Goal: Information Seeking & Learning: Learn about a topic

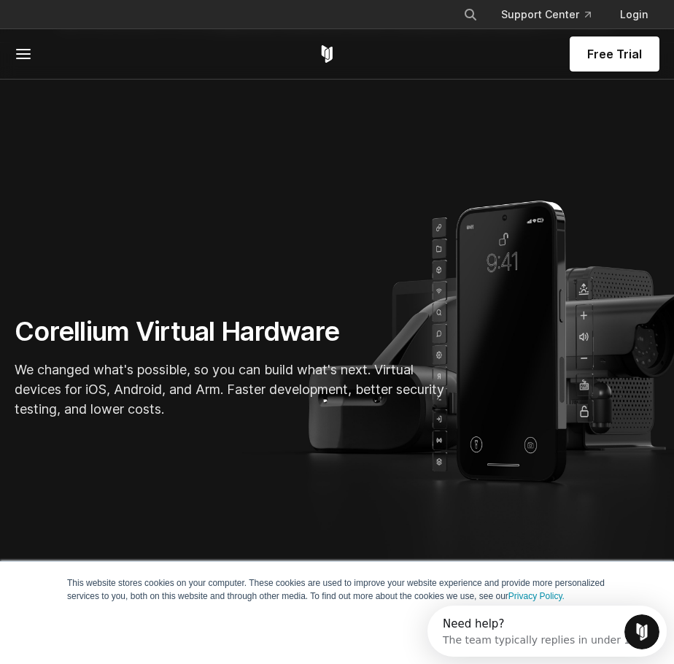
scroll to position [219, 0]
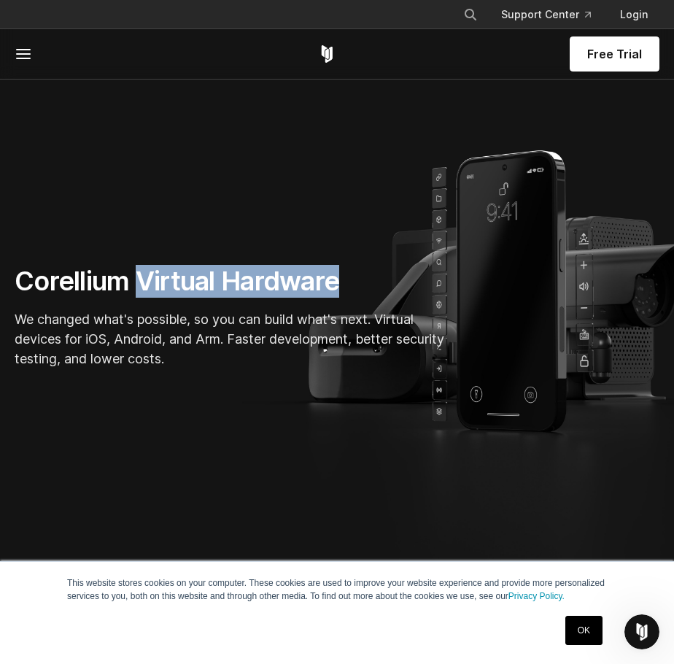
drag, startPoint x: 158, startPoint y: 277, endPoint x: 339, endPoint y: 285, distance: 180.4
click at [339, 285] on h1 "Corellium Virtual Hardware" at bounding box center [234, 281] width 438 height 33
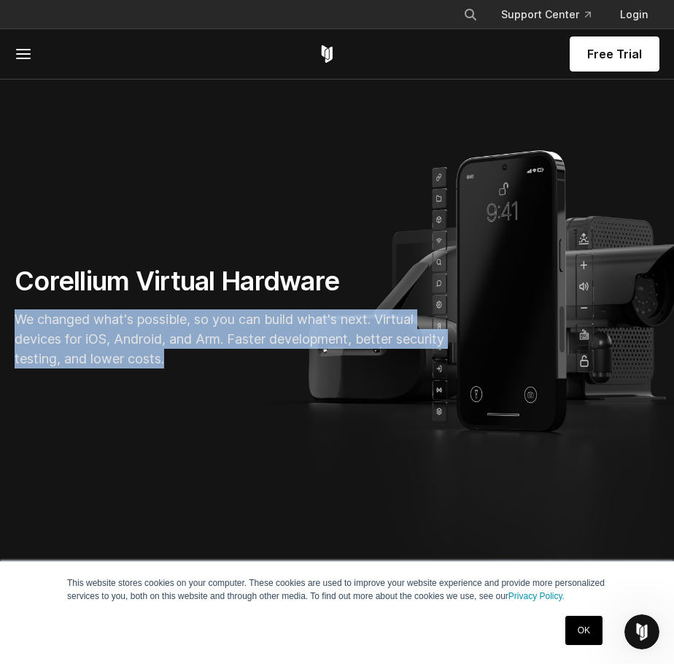
drag, startPoint x: 225, startPoint y: 367, endPoint x: 289, endPoint y: 337, distance: 70.8
click at [6, 323] on div "Corellium Virtual Hardware We changed what's possible, so you can build what's …" at bounding box center [233, 322] width 467 height 115
click at [280, 358] on p "We changed what's possible, so you can build what's next. Virtual devices for i…" at bounding box center [234, 338] width 438 height 59
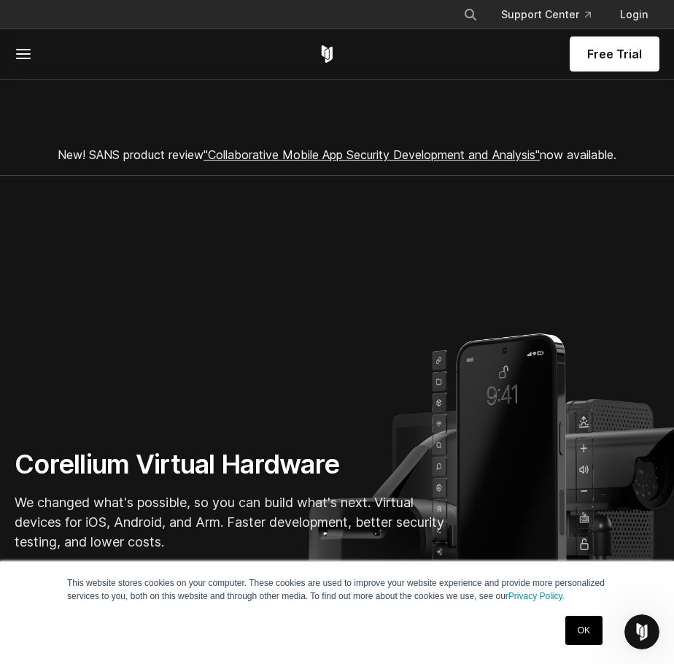
scroll to position [0, 0]
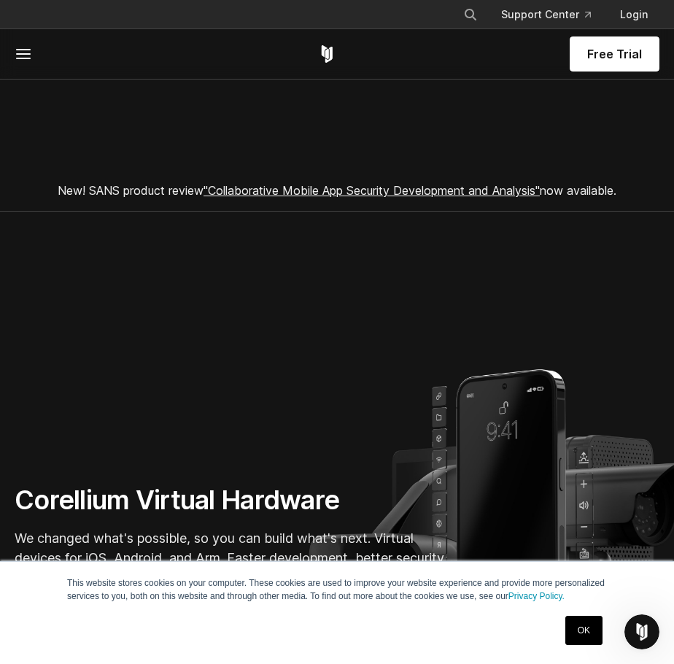
click at [315, 57] on div "Free Trial" at bounding box center [337, 54] width 645 height 50
click at [322, 57] on icon "Corellium Home" at bounding box center [327, 54] width 18 height 18
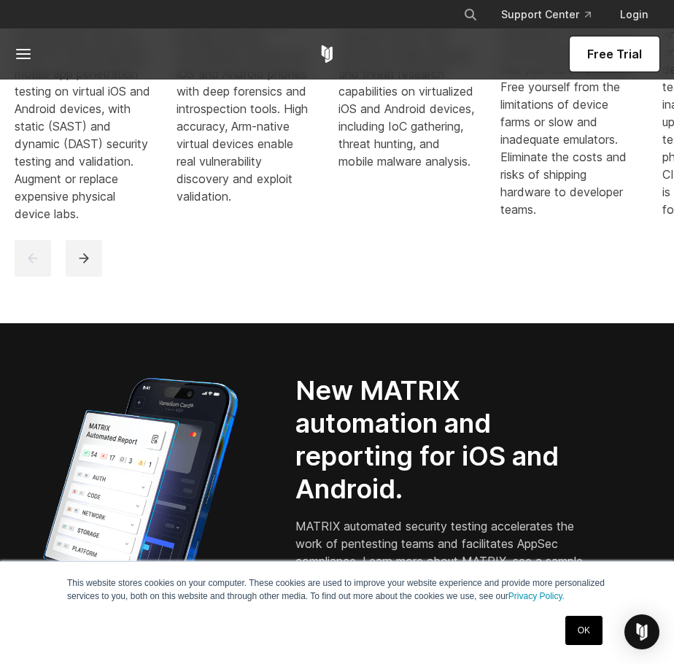
scroll to position [1314, 0]
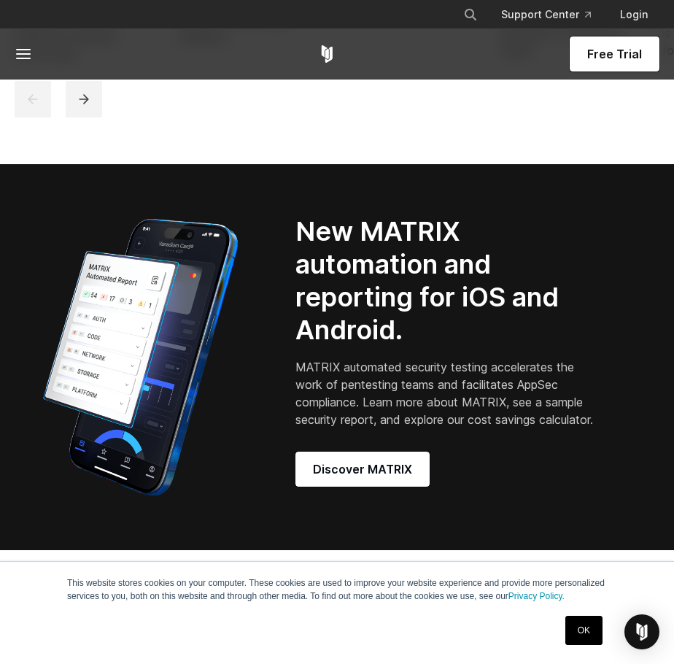
drag, startPoint x: 614, startPoint y: 168, endPoint x: 592, endPoint y: 219, distance: 55.9
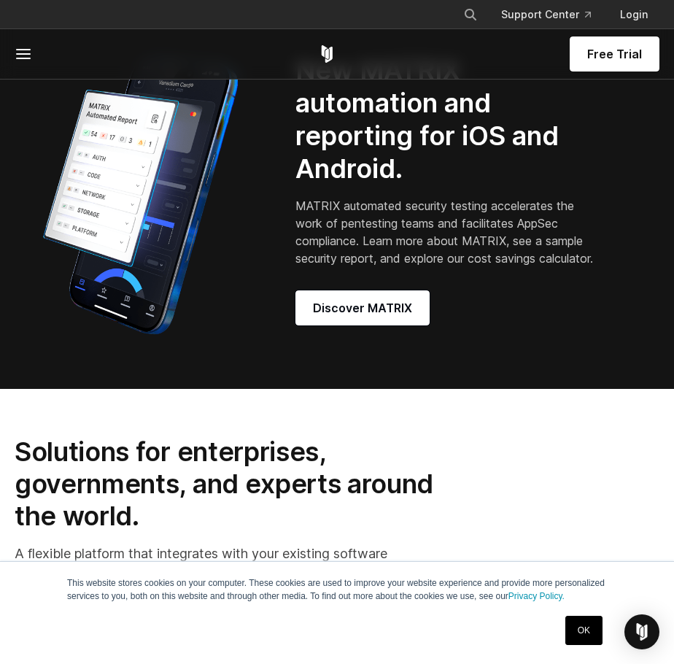
scroll to position [1387, 0]
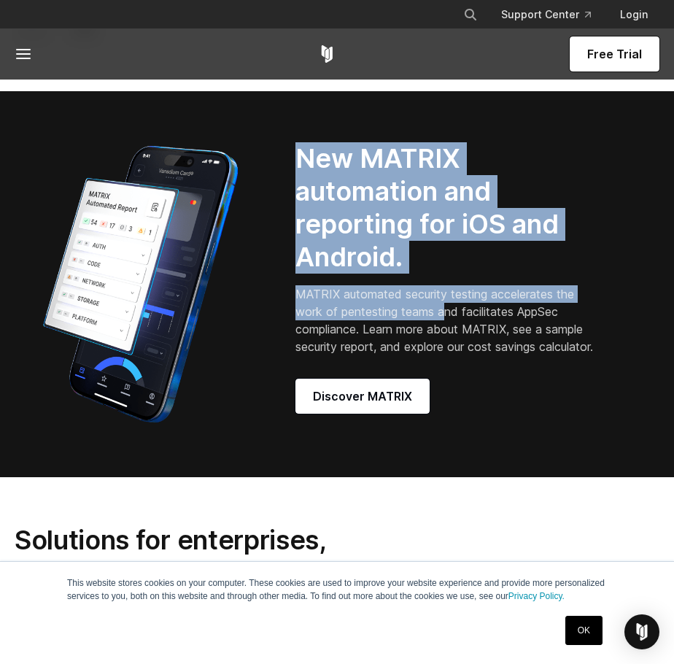
drag, startPoint x: 301, startPoint y: 168, endPoint x: 468, endPoint y: 336, distance: 236.3
click at [454, 331] on div "New MATRIX automation and reporting for iOS and Android. MATRIX automated secur…" at bounding box center [468, 283] width 344 height 283
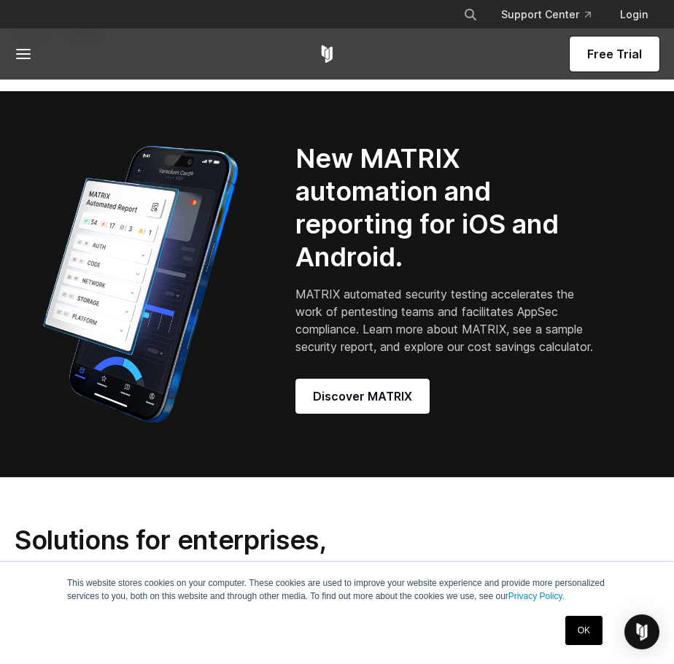
click at [469, 336] on p "MATRIX automated security testing accelerates the work of pentesting teams and …" at bounding box center [450, 320] width 309 height 70
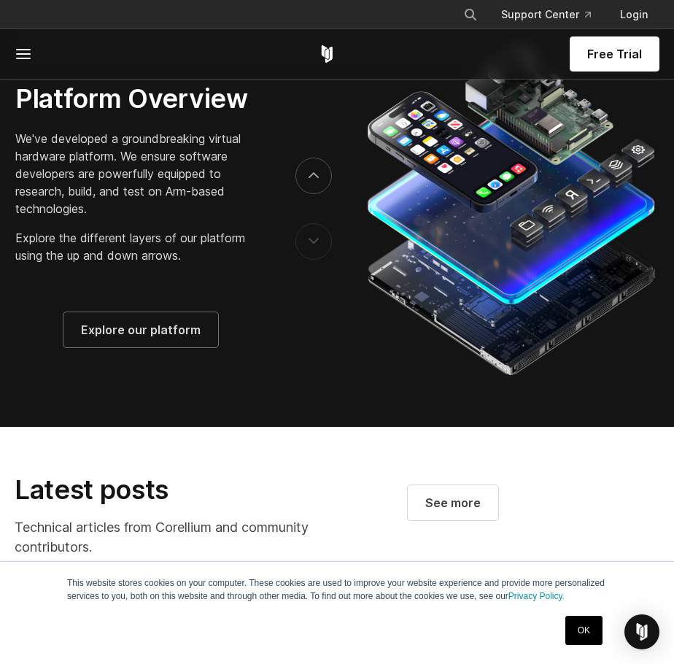
scroll to position [2554, 0]
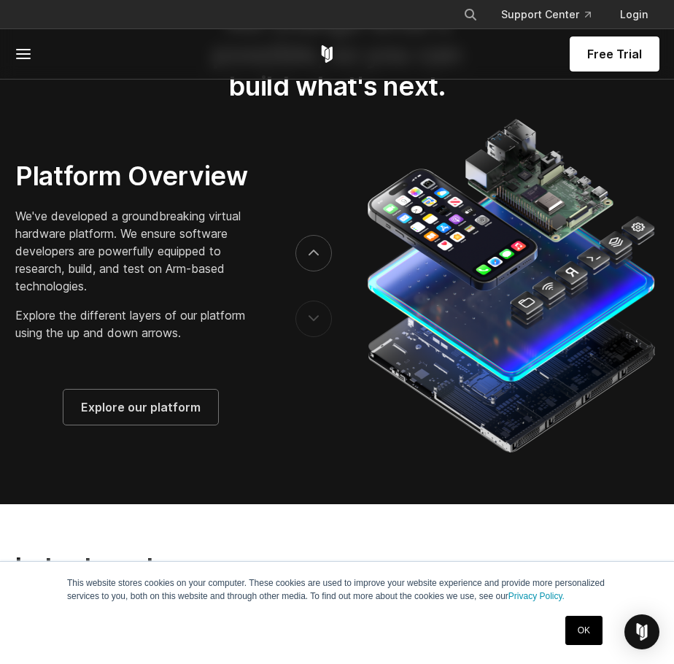
click at [310, 337] on button "previous" at bounding box center [314, 319] width 36 height 36
click at [311, 271] on button "next" at bounding box center [314, 253] width 36 height 36
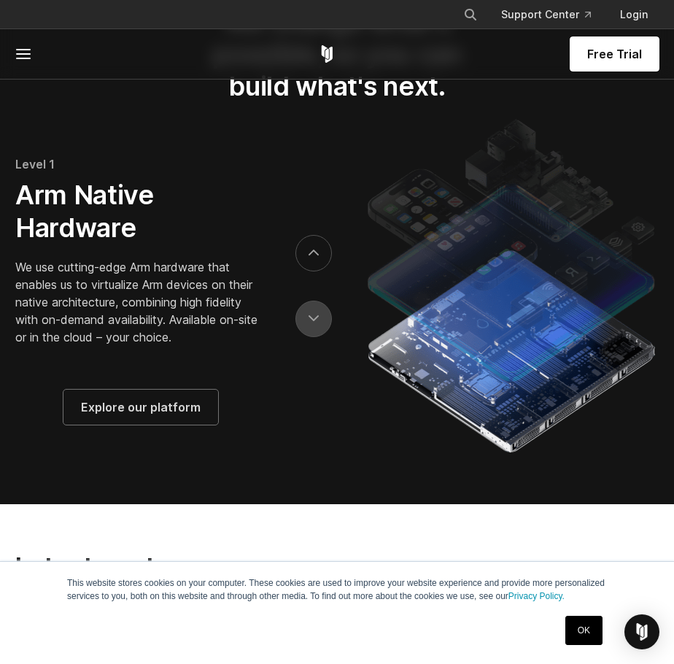
click at [312, 322] on icon "previous" at bounding box center [314, 318] width 10 height 7
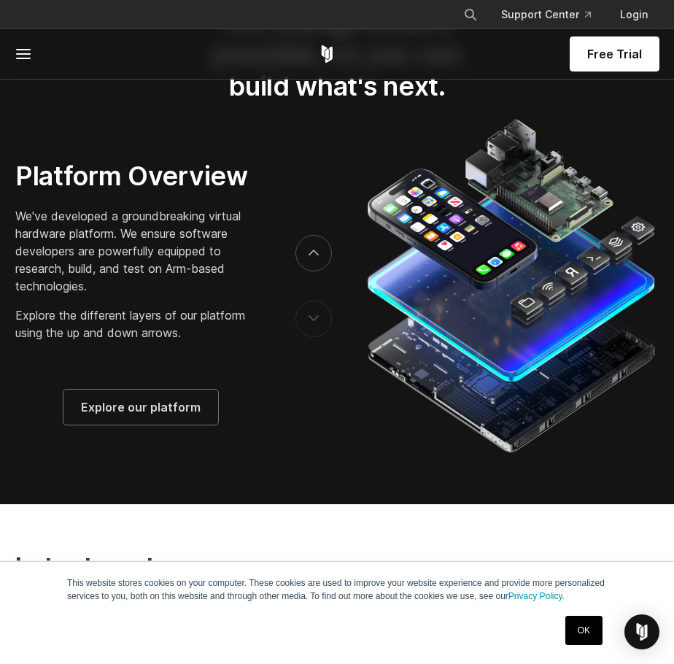
drag, startPoint x: 76, startPoint y: 251, endPoint x: 174, endPoint y: 277, distance: 101.1
click at [173, 277] on p "We've developed a groundbreaking virtual hardware platform. We ensure software …" at bounding box center [140, 251] width 250 height 88
click at [307, 271] on button "next" at bounding box center [314, 253] width 36 height 36
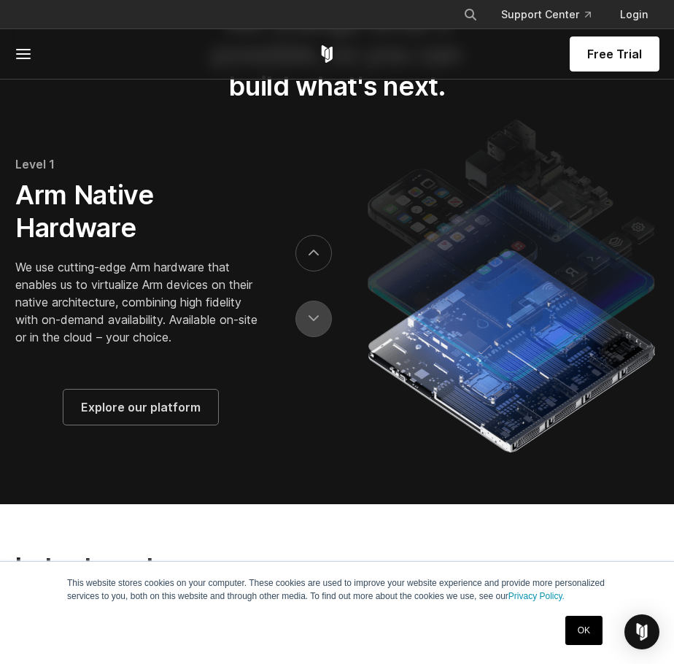
click at [315, 322] on icon "previous" at bounding box center [314, 318] width 10 height 7
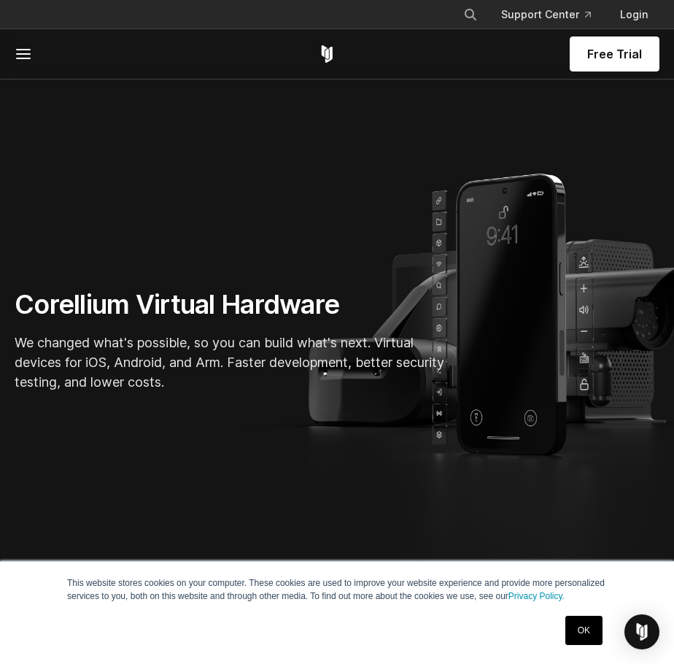
scroll to position [584, 0]
